Goal: Task Accomplishment & Management: Complete application form

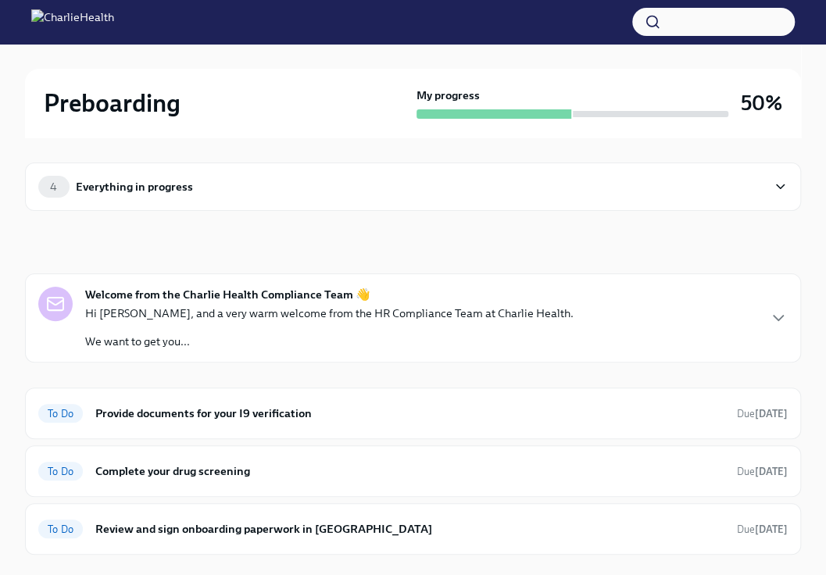
scroll to position [156, 0]
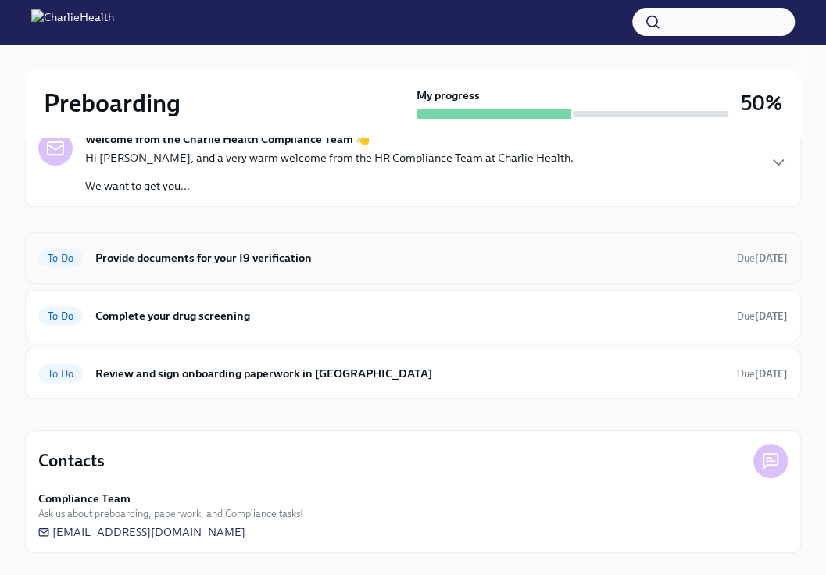
click at [59, 253] on span "To Do" at bounding box center [60, 258] width 45 height 12
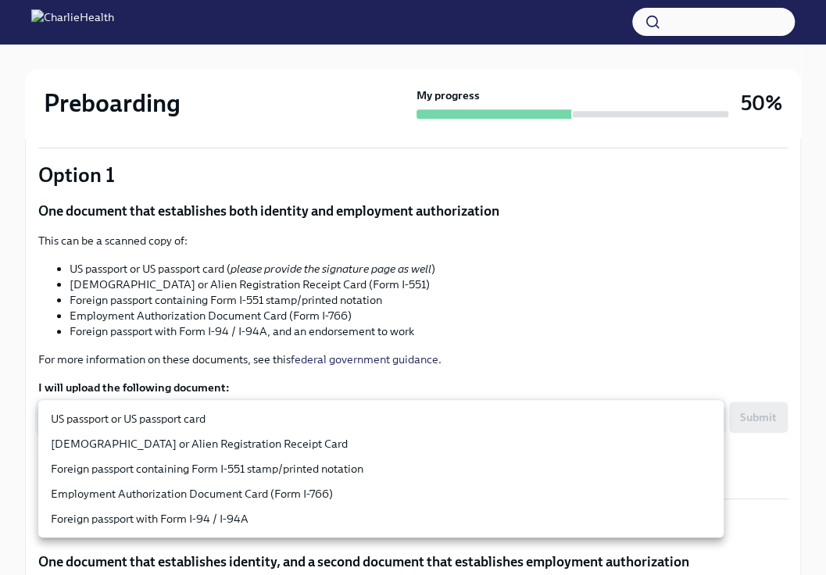
click at [377, 427] on body "Preboarding My progress 50% 3 To do tasks Provide documents for your I9 verific…" at bounding box center [413, 489] width 826 height 1385
click at [245, 319] on div at bounding box center [413, 287] width 826 height 575
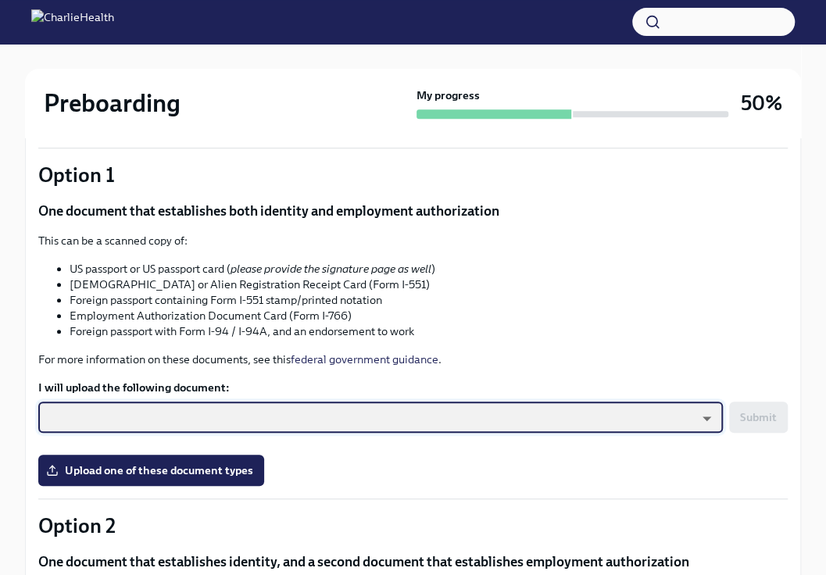
scroll to position [819, 0]
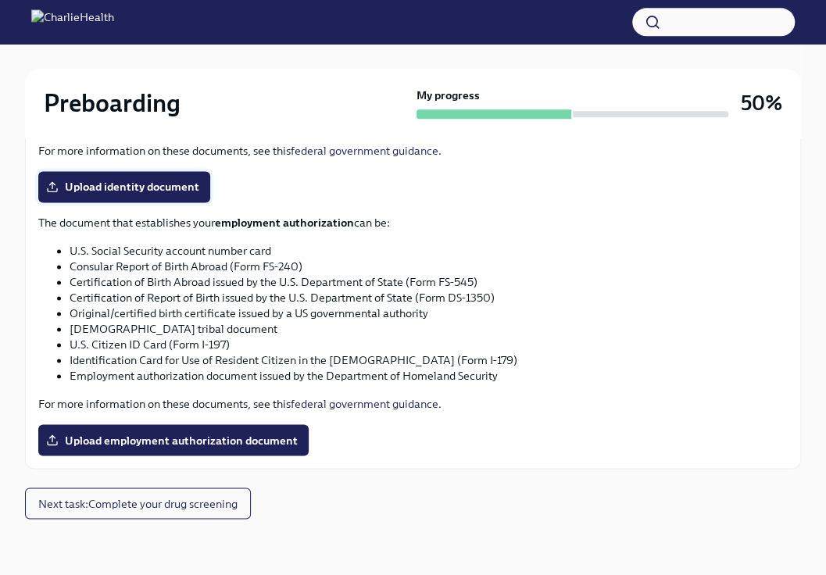
click at [104, 182] on span "Upload identity document" at bounding box center [124, 187] width 150 height 16
click at [0, 0] on input "Upload identity document" at bounding box center [0, 0] width 0 height 0
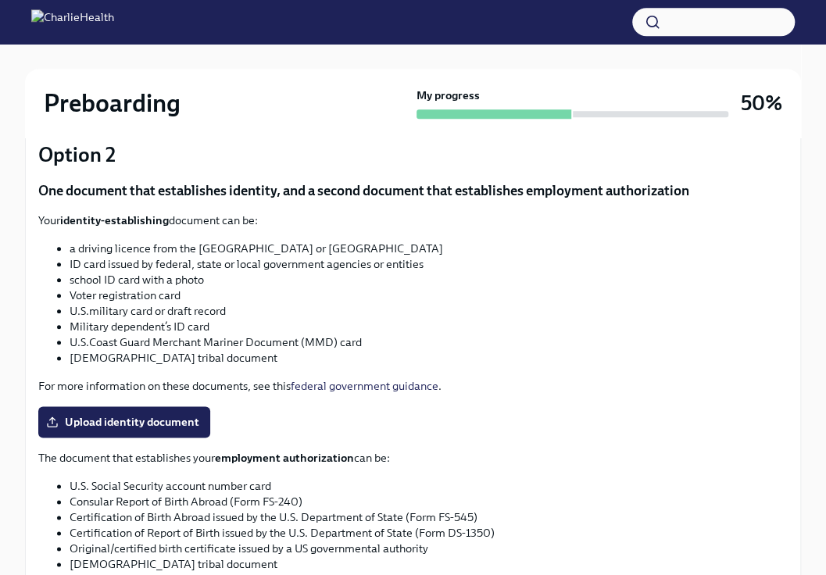
scroll to position [556, 0]
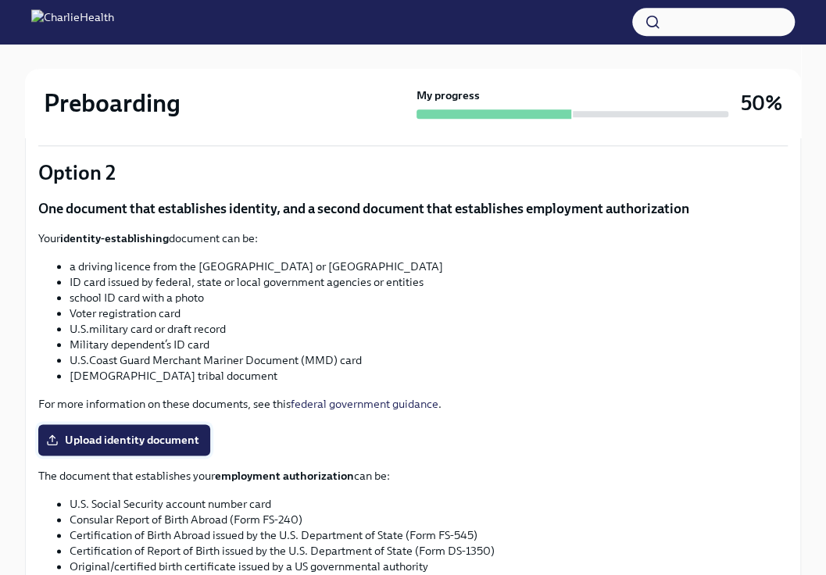
click at [111, 438] on label "Upload identity document" at bounding box center [124, 439] width 172 height 31
click at [0, 0] on input "Upload identity document" at bounding box center [0, 0] width 0 height 0
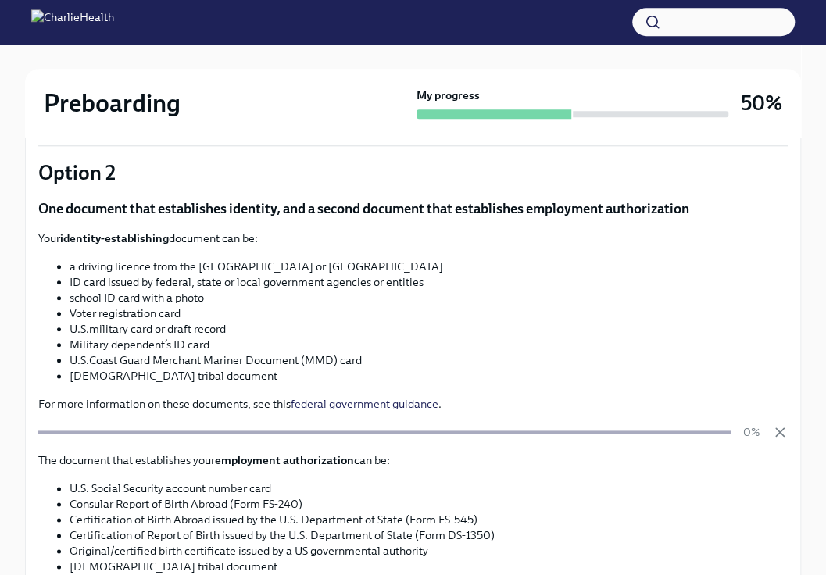
scroll to position [803, 0]
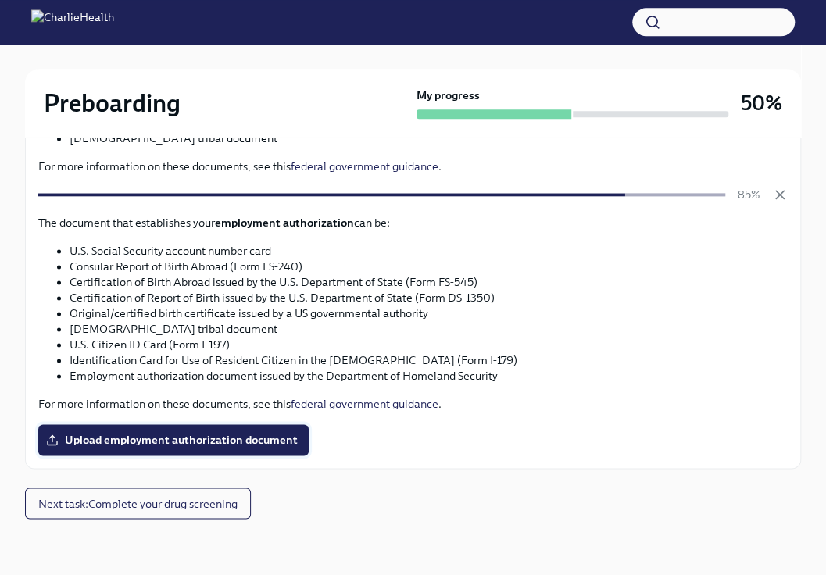
click at [123, 437] on span "Upload employment authorization document" at bounding box center [173, 440] width 248 height 16
click at [0, 0] on input "Upload employment authorization document" at bounding box center [0, 0] width 0 height 0
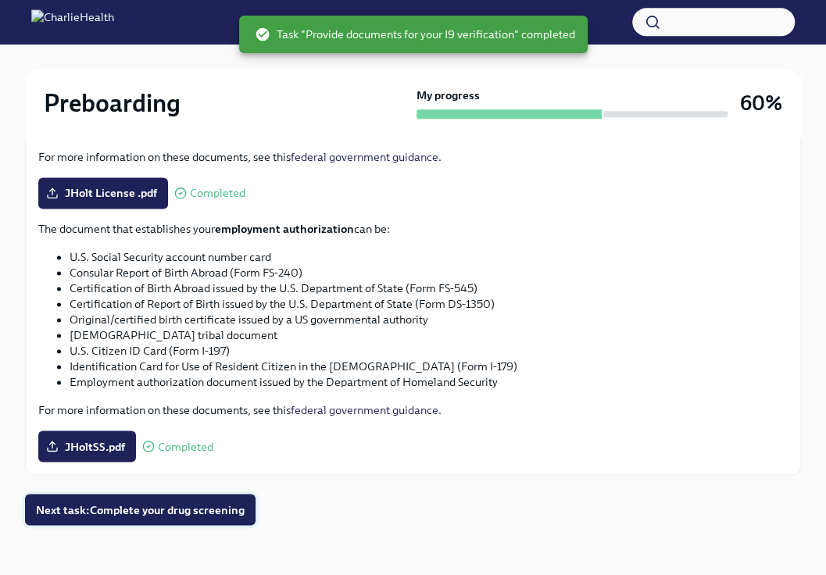
click at [109, 516] on span "Next task : Complete your drug screening" at bounding box center [140, 510] width 209 height 16
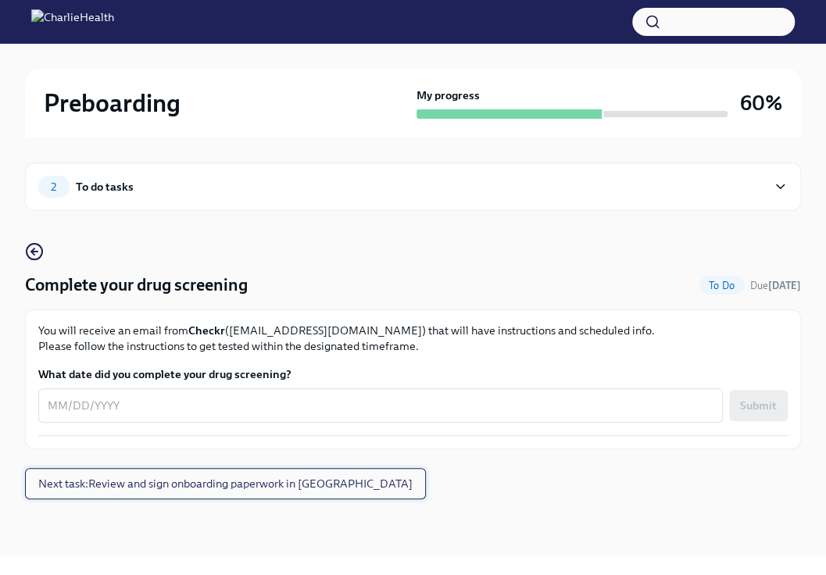
click at [154, 473] on button "Next task : Review and sign onboarding paperwork in [GEOGRAPHIC_DATA]" at bounding box center [225, 483] width 401 height 31
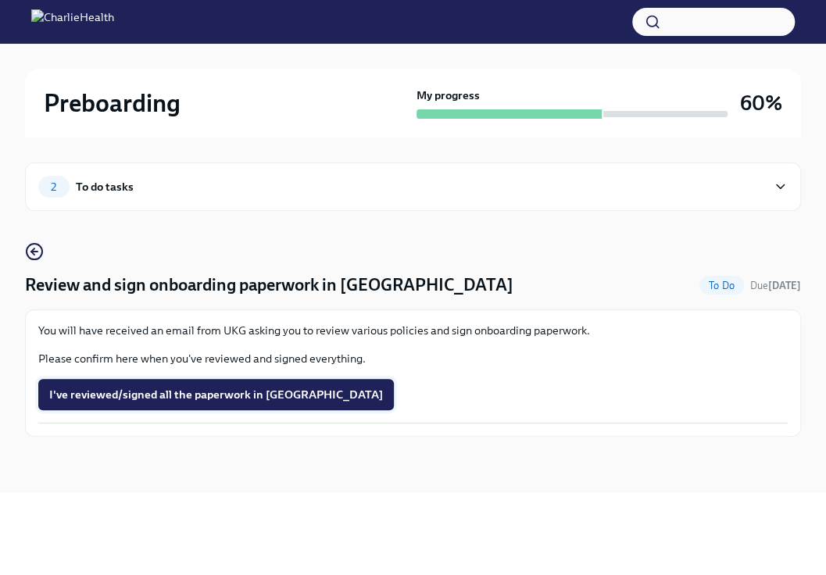
click at [108, 393] on span "I've reviewed/signed all the paperwork in [GEOGRAPHIC_DATA]" at bounding box center [216, 395] width 334 height 16
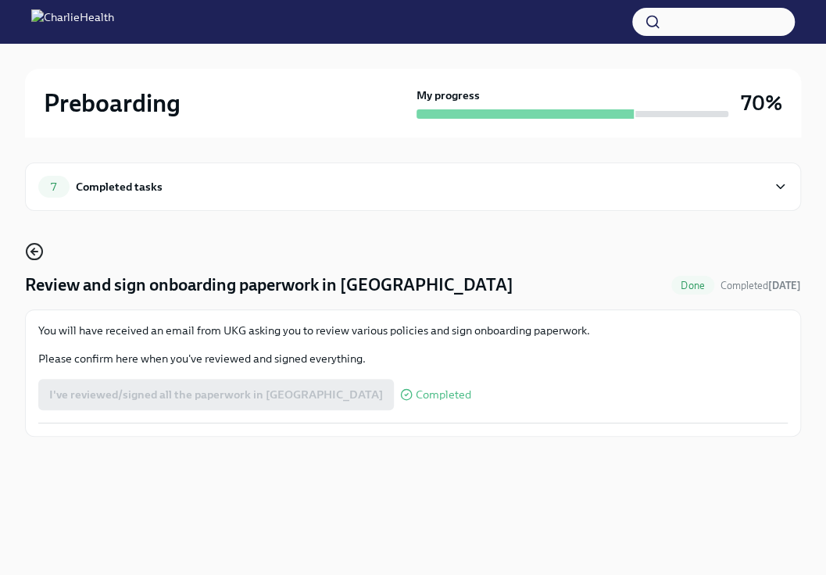
click at [34, 253] on icon "button" at bounding box center [32, 251] width 3 height 6
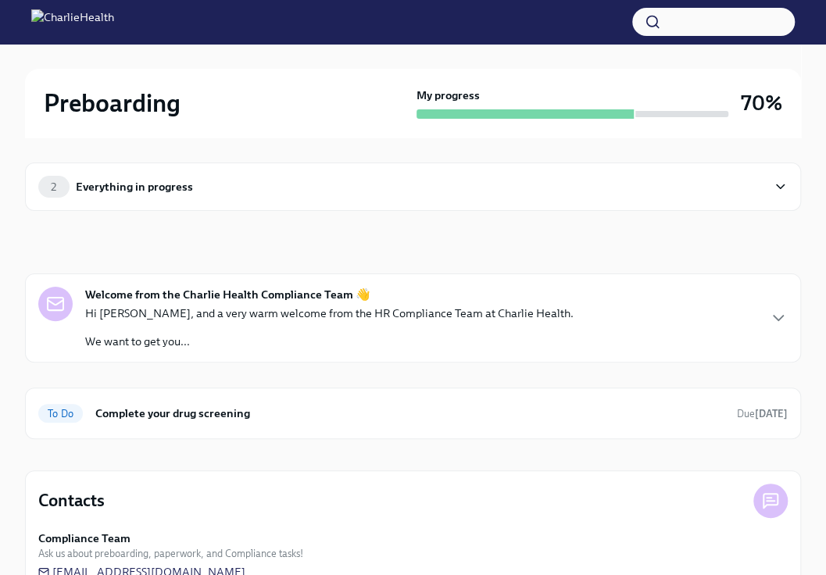
click at [152, 191] on div "Everything in progress" at bounding box center [134, 186] width 117 height 17
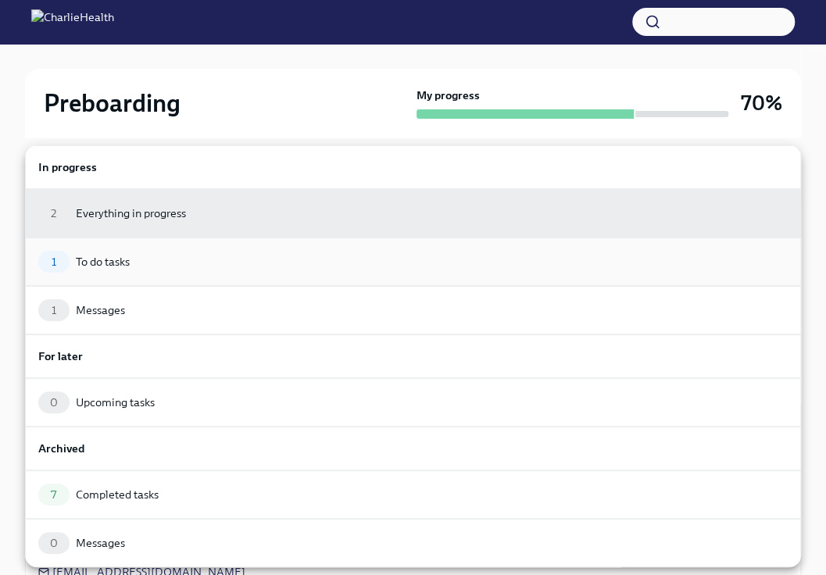
click at [122, 249] on div "1 To do tasks" at bounding box center [413, 262] width 776 height 48
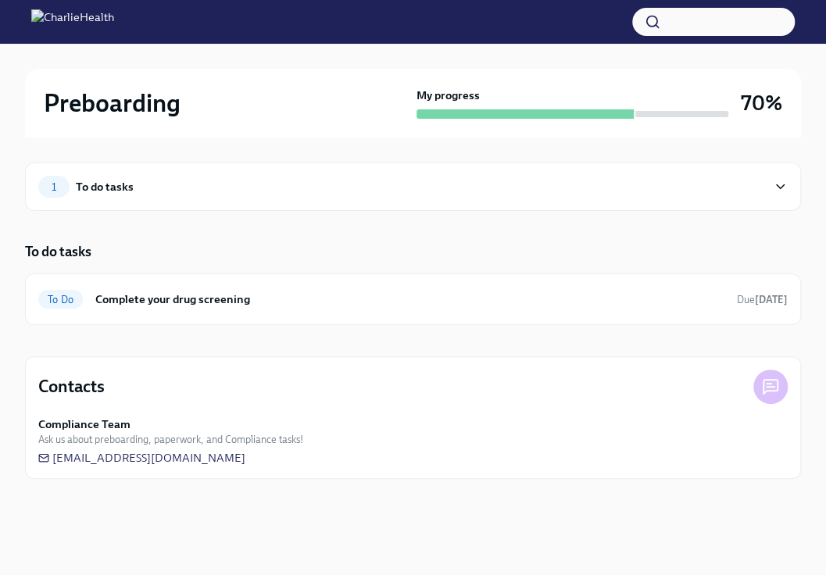
click at [118, 203] on div "1 To do tasks" at bounding box center [413, 187] width 776 height 48
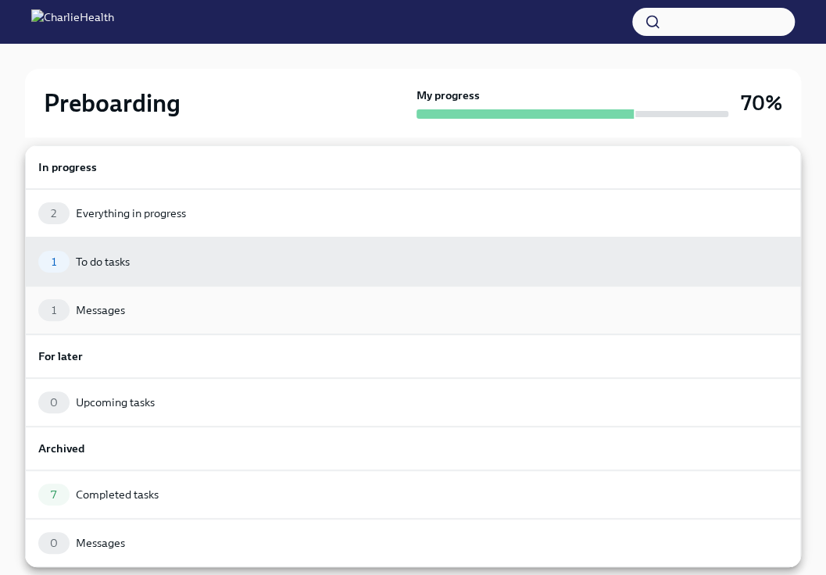
click at [109, 316] on div "1 Messages" at bounding box center [412, 310] width 749 height 22
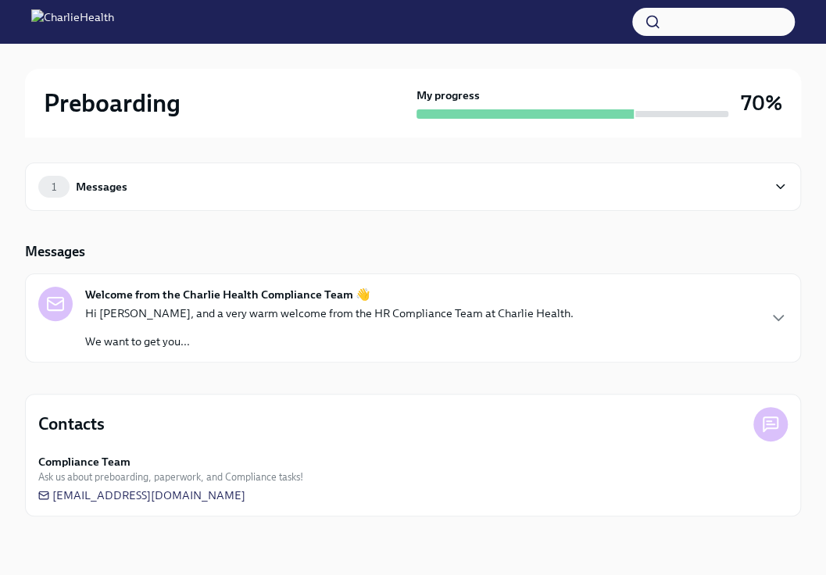
click at [467, 298] on div "Welcome from the Charlie Health Compliance Team 👋 Hi [PERSON_NAME], and a very …" at bounding box center [329, 318] width 488 height 63
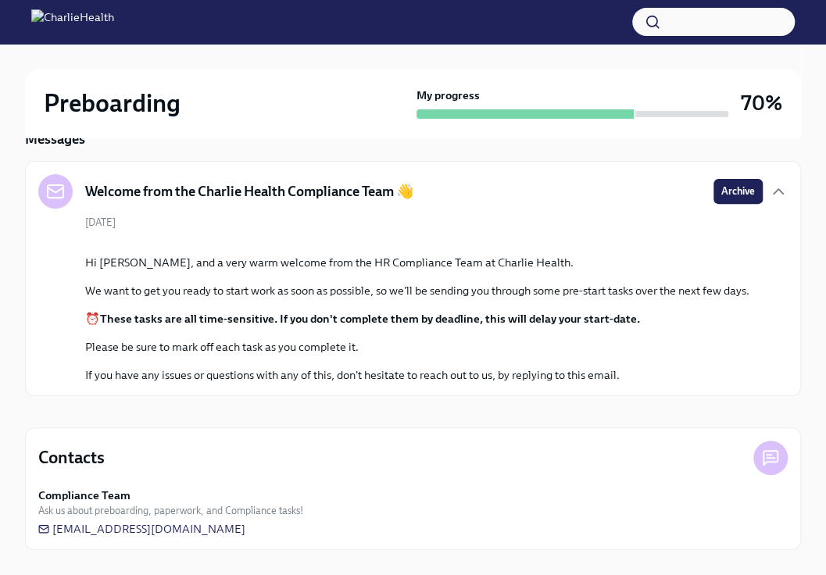
scroll to position [95, 0]
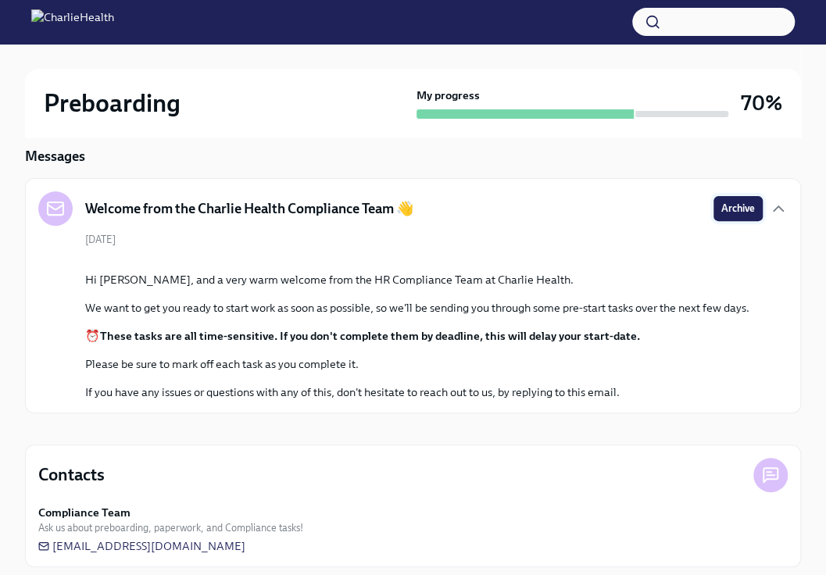
click at [734, 210] on span "Archive" at bounding box center [738, 209] width 34 height 16
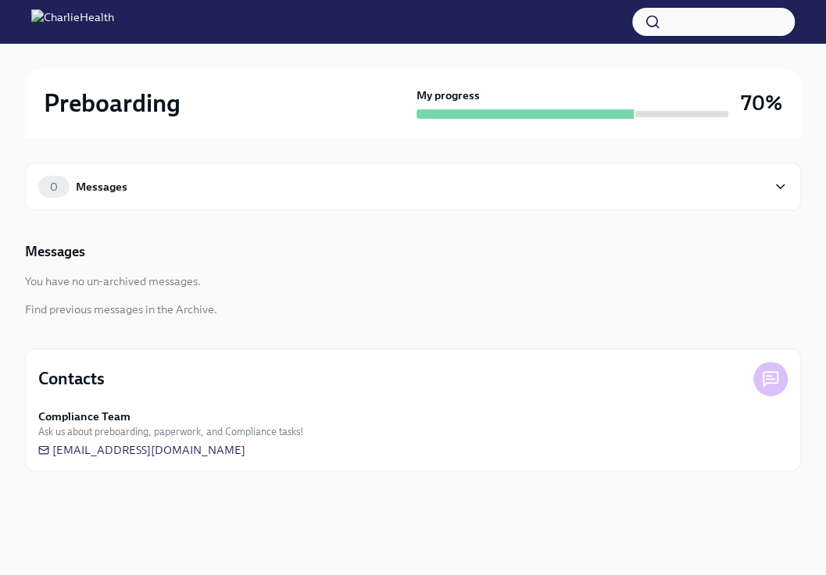
click at [82, 190] on div "Messages" at bounding box center [102, 186] width 52 height 17
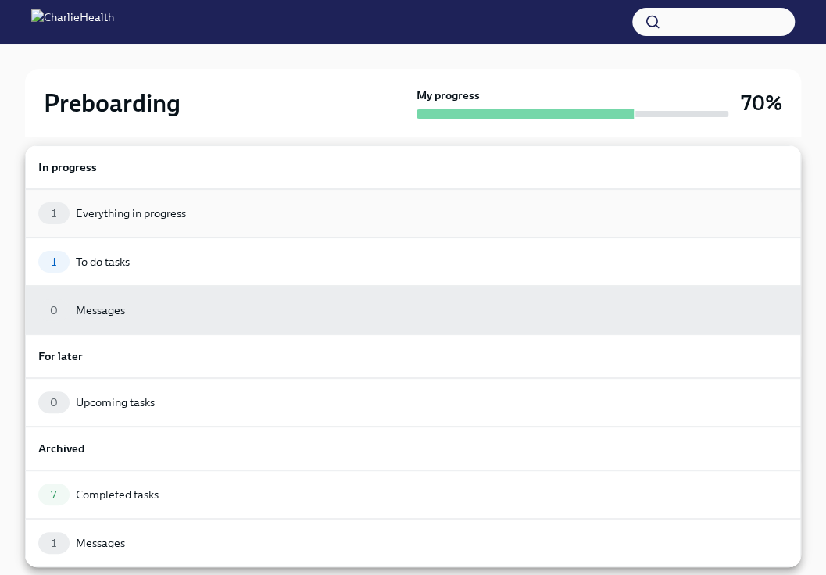
click at [91, 197] on div "1 Everything in progress" at bounding box center [413, 213] width 776 height 48
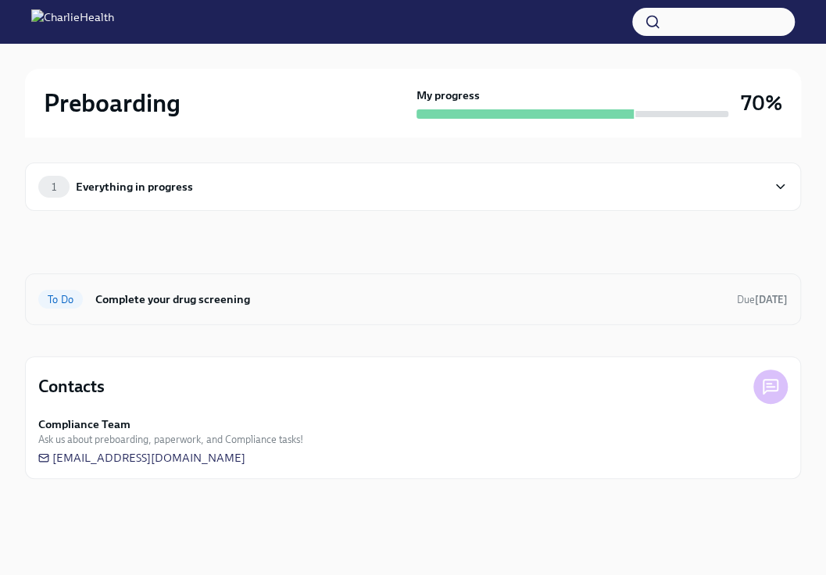
click at [144, 291] on h6 "Complete your drug screening" at bounding box center [409, 299] width 629 height 17
